Goal: Information Seeking & Learning: Learn about a topic

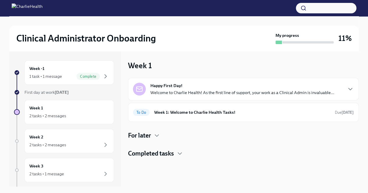
click at [58, 154] on div "Week -1 1 task • 1 message Complete First day at work [DATE] Week 1 2 tasks • 2…" at bounding box center [64, 181] width 100 height 243
click at [80, 140] on div "Week 2 2 tasks • 2 messages" at bounding box center [69, 141] width 80 height 15
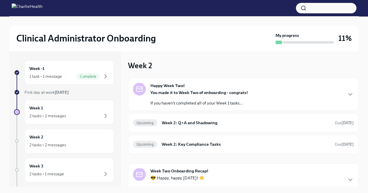
scroll to position [9, 0]
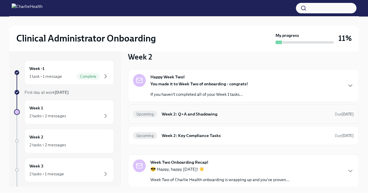
click at [200, 116] on h6 "Week 2: Q+A and Shadowing" at bounding box center [246, 114] width 168 height 6
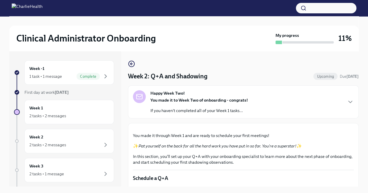
drag, startPoint x: 358, startPoint y: 67, endPoint x: 357, endPoint y: 80, distance: 13.4
click at [357, 80] on div "Clinical Administrator Onboarding My progress 11% Week -1 1 task • 1 message Co…" at bounding box center [184, 109] width 368 height 187
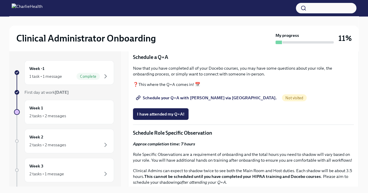
scroll to position [150, 0]
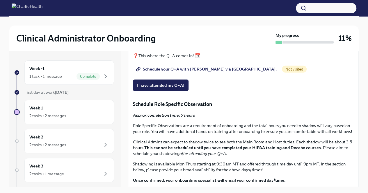
drag, startPoint x: 352, startPoint y: 114, endPoint x: 354, endPoint y: 125, distance: 11.2
click at [354, 125] on div "Week 2: Q+A and Shadowing Upcoming Due [DATE] Happy Week Two! You made it to We…" at bounding box center [243, 119] width 230 height 136
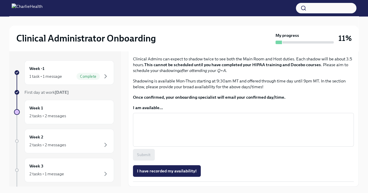
scroll to position [366, 0]
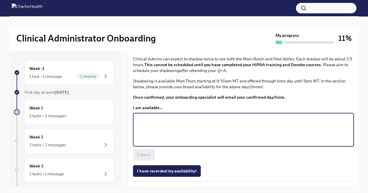
click at [206, 124] on textarea "I am available..." at bounding box center [243, 130] width 214 height 28
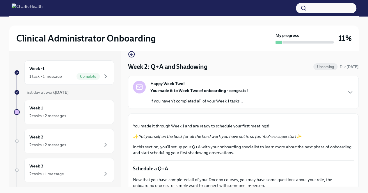
scroll to position [2, 0]
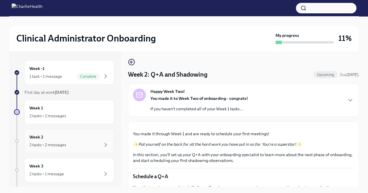
click at [69, 144] on div "2 tasks • 2 messages" at bounding box center [69, 144] width 80 height 7
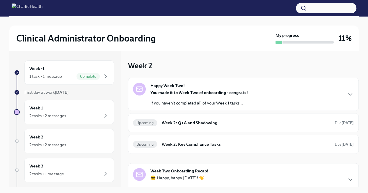
scroll to position [9, 0]
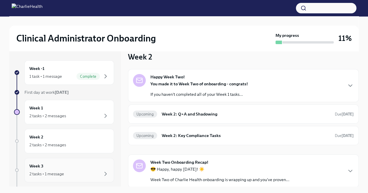
click at [40, 165] on h6 "Week 3" at bounding box center [36, 166] width 14 height 6
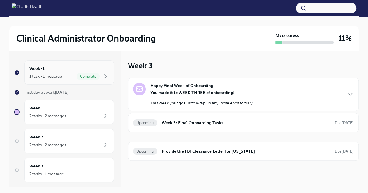
click at [48, 76] on div "1 task • 1 message" at bounding box center [45, 77] width 33 height 6
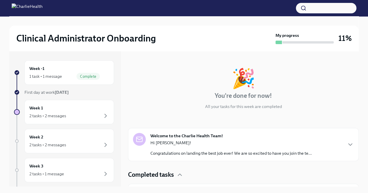
scroll to position [34, 0]
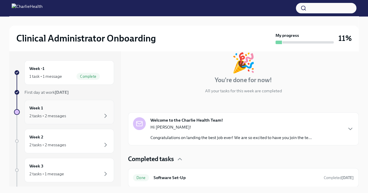
click at [43, 120] on div "Week 1 2 tasks • 2 messages" at bounding box center [68, 112] width 89 height 24
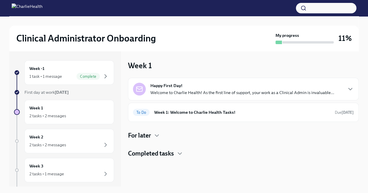
click at [143, 133] on h4 "For later" at bounding box center [139, 135] width 23 height 9
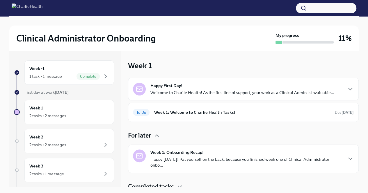
click at [187, 175] on div "Happy First Day! Welcome to Charlie Health! As the first line of support, your …" at bounding box center [243, 134] width 230 height 113
click at [174, 182] on h4 "Completed tasks" at bounding box center [151, 186] width 46 height 9
